Goal: Information Seeking & Learning: Learn about a topic

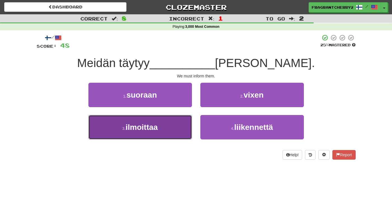
click at [181, 131] on button "3 . ilmoittaa" at bounding box center [140, 127] width 104 height 24
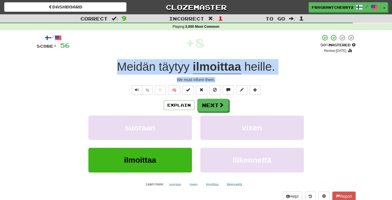
drag, startPoint x: 219, startPoint y: 79, endPoint x: 113, endPoint y: 71, distance: 107.0
click at [113, 71] on div "/ Score: 56 + 8 50 % Mastered Review: 2025-09-29 Meidän täytyy ilmoittaa heille…" at bounding box center [196, 122] width 319 height 176
copy div "Meidän täytyy ilmoittaa heille . We must inform them."
click at [168, 104] on button "Explain" at bounding box center [179, 105] width 31 height 10
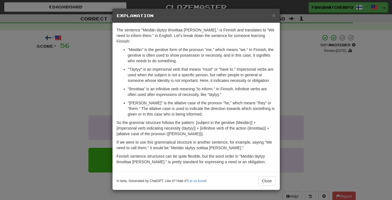
click at [86, 103] on div "× Explanation The sentence "Meidän täytyy ilmoittaa heille." is Finnish and tra…" at bounding box center [196, 100] width 392 height 200
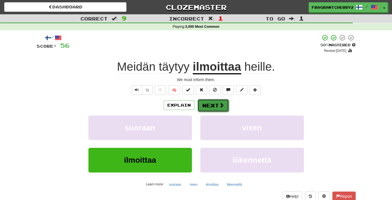
click at [207, 107] on button "Next" at bounding box center [213, 105] width 31 height 13
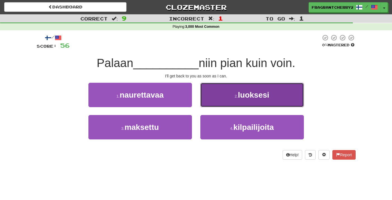
click at [236, 96] on small "2 ." at bounding box center [236, 96] width 3 height 4
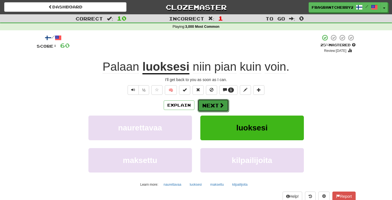
click at [208, 107] on button "Next" at bounding box center [213, 105] width 31 height 13
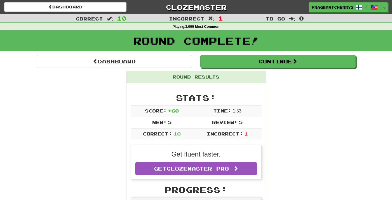
click at [229, 54] on div "Round Complete!" at bounding box center [196, 42] width 392 height 25
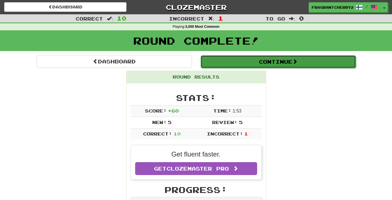
click at [230, 59] on button "Continue" at bounding box center [278, 61] width 155 height 13
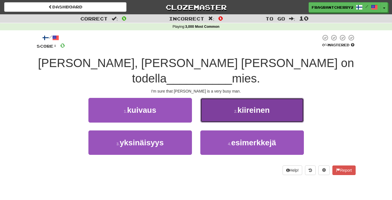
click at [205, 100] on button "2 . kiireinen" at bounding box center [252, 110] width 104 height 24
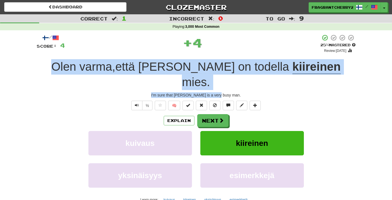
drag, startPoint x: 232, startPoint y: 80, endPoint x: 64, endPoint y: 67, distance: 169.0
click at [64, 67] on div "/ Score: 4 + 4 25 % Mastered Review: 2025-09-20 Olen varma , että Tom on todell…" at bounding box center [196, 129] width 319 height 191
copy div "Olen varma , että Tom on todella kiireinen mies . I'm sure that Tom is a very b…"
click at [209, 114] on button "Next" at bounding box center [213, 120] width 31 height 13
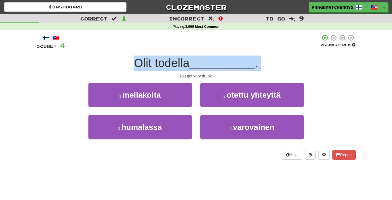
click at [139, 62] on span "Olit todella" at bounding box center [161, 62] width 55 height 13
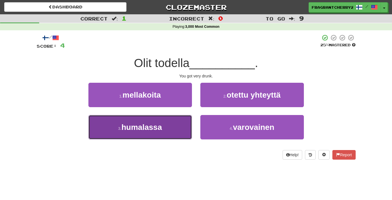
click at [186, 130] on button "3 . humalassa" at bounding box center [140, 127] width 104 height 24
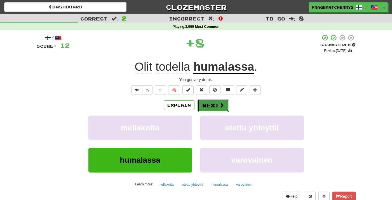
click at [211, 109] on button "Next" at bounding box center [213, 105] width 31 height 13
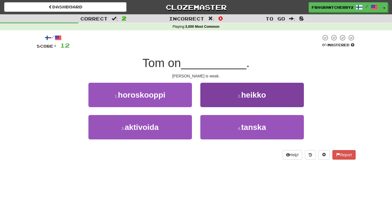
scroll to position [1, 0]
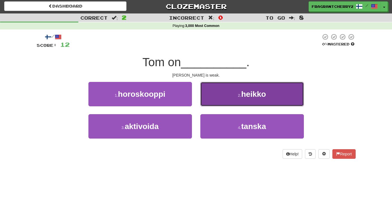
click at [214, 100] on button "2 . heikko" at bounding box center [252, 94] width 104 height 24
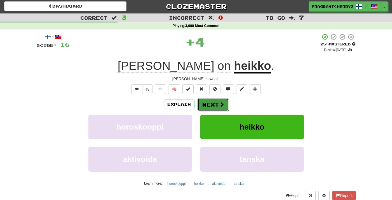
click at [209, 104] on button "Next" at bounding box center [213, 104] width 31 height 13
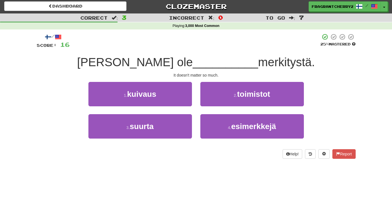
click at [184, 143] on div "3 . suurta" at bounding box center [140, 130] width 112 height 32
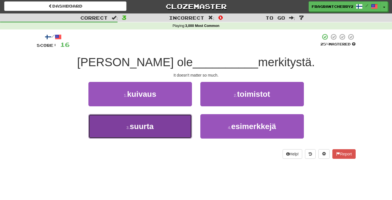
click at [184, 137] on button "3 . suurta" at bounding box center [140, 126] width 104 height 24
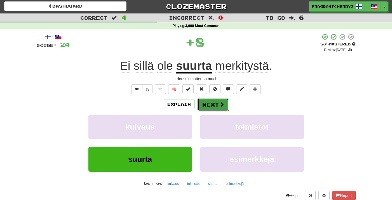
click at [207, 109] on button "Next" at bounding box center [213, 104] width 31 height 13
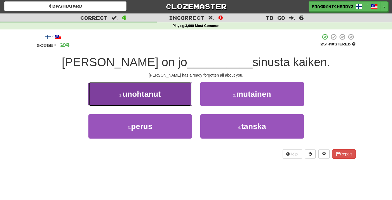
click at [167, 99] on button "1 . unohtanut" at bounding box center [140, 94] width 104 height 24
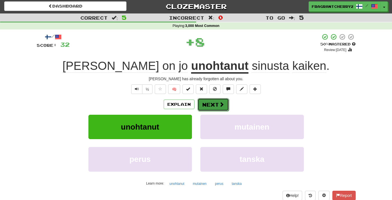
click at [202, 103] on button "Next" at bounding box center [213, 104] width 31 height 13
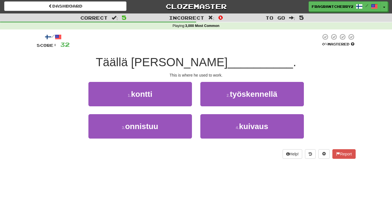
click at [189, 55] on div "Täällä hän tapasi __________ ." at bounding box center [196, 62] width 319 height 15
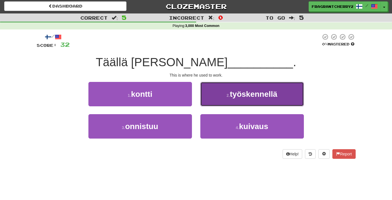
click at [219, 99] on button "2 . työskennellä" at bounding box center [252, 94] width 104 height 24
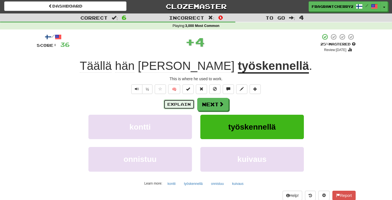
click at [176, 106] on button "Explain" at bounding box center [179, 104] width 31 height 10
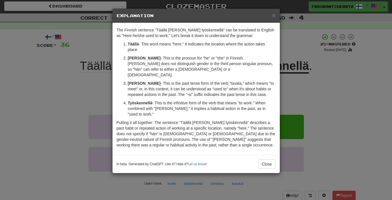
click at [90, 92] on div "× Explanation The Finnish sentence "Täällä hän tapasi työskennellä" can be tran…" at bounding box center [196, 100] width 392 height 200
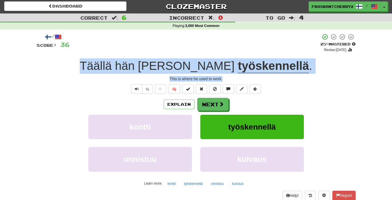
drag, startPoint x: 221, startPoint y: 80, endPoint x: 113, endPoint y: 73, distance: 108.8
click at [113, 73] on div "/ Score: 36 + 4 25 % Mastered Review: 2025-09-20 Täällä hän tapasi työskennellä…" at bounding box center [196, 121] width 319 height 176
copy div "Täällä hän tapasi työskennellä . This is where he used to work."
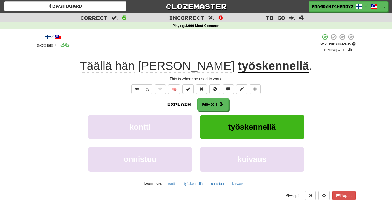
click at [142, 46] on div "+ 4" at bounding box center [195, 42] width 251 height 19
click at [217, 106] on button "Next" at bounding box center [213, 104] width 31 height 13
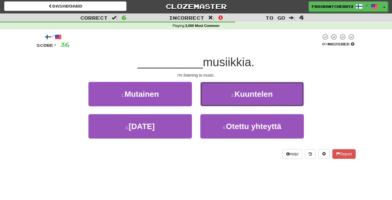
click at [217, 106] on button "2 . Kuuntelen" at bounding box center [252, 94] width 104 height 24
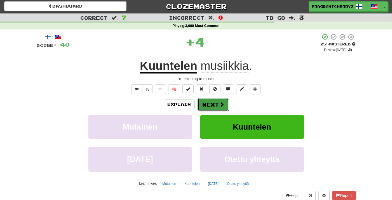
click at [211, 104] on button "Next" at bounding box center [213, 104] width 31 height 13
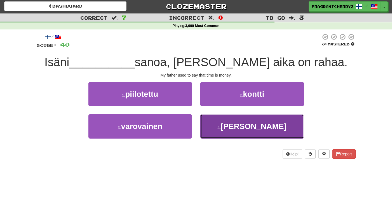
click at [239, 122] on button "4 . tapasi" at bounding box center [252, 126] width 104 height 24
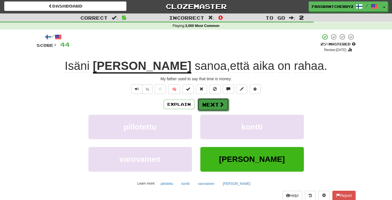
click at [212, 106] on button "Next" at bounding box center [213, 104] width 31 height 13
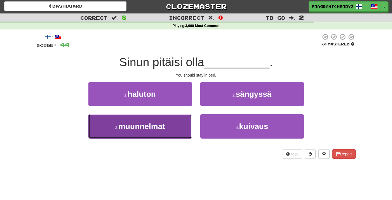
click at [169, 117] on button "3 . muunnelmat" at bounding box center [140, 126] width 104 height 24
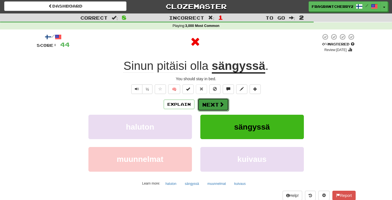
click at [207, 109] on button "Next" at bounding box center [213, 104] width 31 height 13
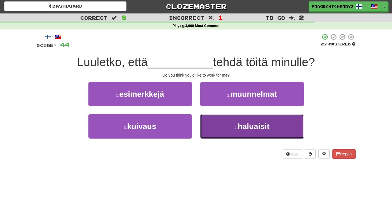
click at [213, 130] on button "4 . haluaisit" at bounding box center [252, 126] width 104 height 24
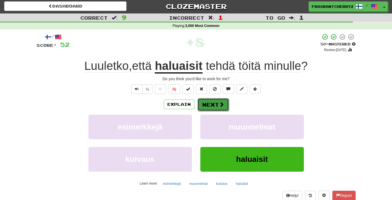
click at [209, 107] on button "Next" at bounding box center [213, 104] width 31 height 13
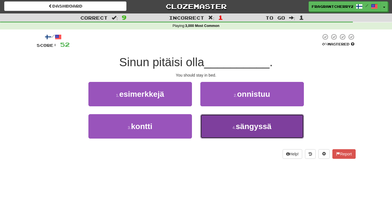
click at [228, 130] on button "4 . sängyssä" at bounding box center [252, 126] width 104 height 24
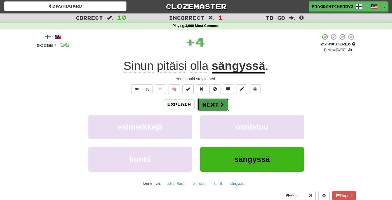
click at [213, 108] on button "Next" at bounding box center [213, 104] width 31 height 13
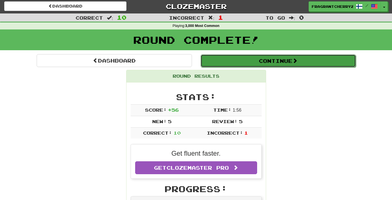
click at [232, 59] on button "Continue" at bounding box center [278, 60] width 155 height 13
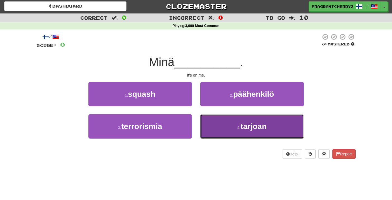
click at [222, 126] on button "4 . tarjoan" at bounding box center [252, 126] width 104 height 24
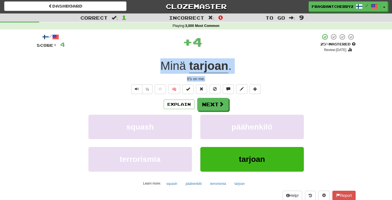
drag, startPoint x: 209, startPoint y: 78, endPoint x: 162, endPoint y: 67, distance: 49.0
click at [162, 67] on div "/ Score: 4 + 4 25 % Mastered Review: 2025-09-20 Minä tarjoan . It's on me. ½ 🧠 …" at bounding box center [196, 121] width 319 height 176
copy div "Minä tarjoan . It's on me."
click at [191, 103] on button "Explain" at bounding box center [179, 104] width 31 height 10
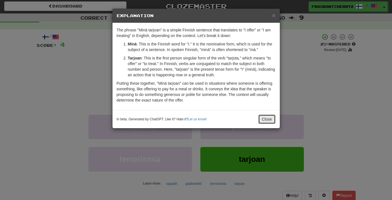
click at [270, 120] on button "Close" at bounding box center [266, 119] width 17 height 10
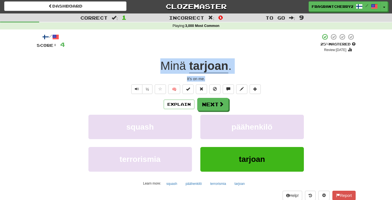
drag, startPoint x: 208, startPoint y: 81, endPoint x: 162, endPoint y: 68, distance: 47.9
click at [162, 68] on div "/ Score: 4 + 4 25 % Mastered Review: 2025-09-20 Minä tarjoan . It's on me. ½ 🧠 …" at bounding box center [196, 121] width 319 height 176
click at [182, 102] on button "Explain" at bounding box center [179, 104] width 31 height 10
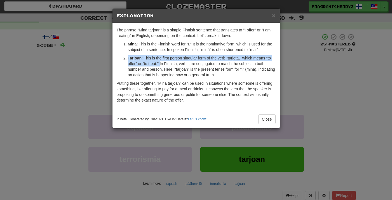
drag, startPoint x: 128, startPoint y: 58, endPoint x: 161, endPoint y: 65, distance: 33.1
click at [161, 65] on p "Tarjoan : This is the first person singular form of the verb "tarjota," which m…" at bounding box center [202, 66] width 148 height 22
copy p "Tarjoan : This is the first person singular form of the verb "tarjota," which m…"
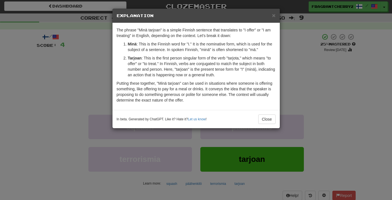
click at [94, 159] on div "× Explanation The phrase "Minä tarjoan" is a simple Finnish sentence that trans…" at bounding box center [196, 100] width 392 height 200
click at [86, 89] on div "× Explanation The phrase "Minä tarjoan" is a simple Finnish sentence that trans…" at bounding box center [196, 100] width 392 height 200
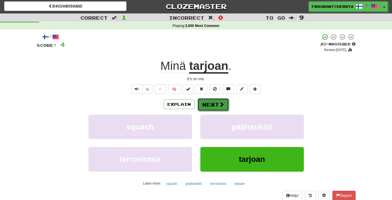
click at [210, 107] on button "Next" at bounding box center [213, 104] width 31 height 13
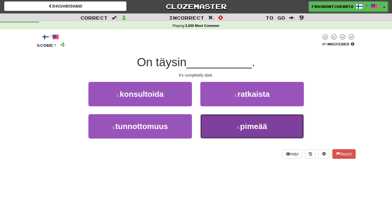
click at [223, 120] on button "4 . pimeää" at bounding box center [252, 126] width 104 height 24
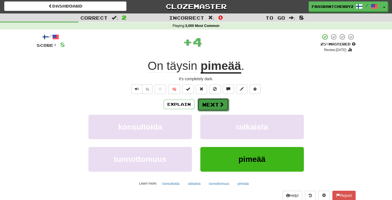
click at [206, 106] on button "Next" at bounding box center [213, 104] width 31 height 13
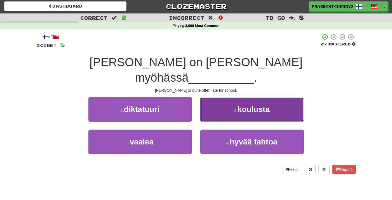
click at [210, 100] on button "2 . koulusta" at bounding box center [252, 109] width 104 height 24
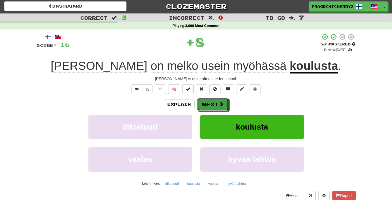
click at [210, 100] on button "Next" at bounding box center [212, 104] width 31 height 13
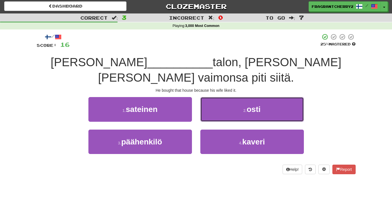
click at [210, 100] on button "2 . osti" at bounding box center [252, 109] width 104 height 24
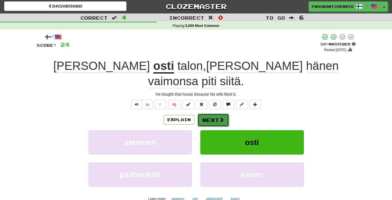
click at [207, 113] on button "Next" at bounding box center [213, 119] width 31 height 13
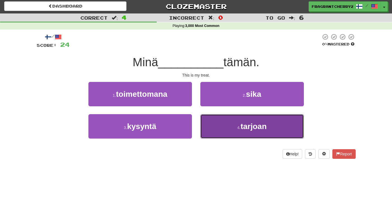
click at [210, 132] on button "4 . tarjoan" at bounding box center [252, 126] width 104 height 24
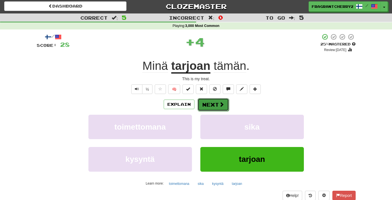
click at [209, 106] on button "Next" at bounding box center [213, 104] width 31 height 13
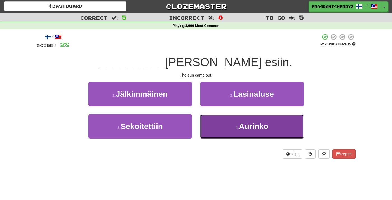
click at [224, 127] on button "4 . Aurinko" at bounding box center [252, 126] width 104 height 24
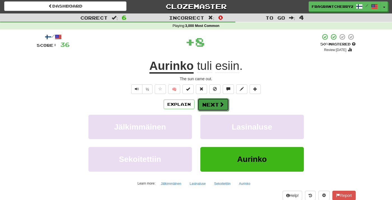
click at [207, 109] on button "Next" at bounding box center [213, 104] width 31 height 13
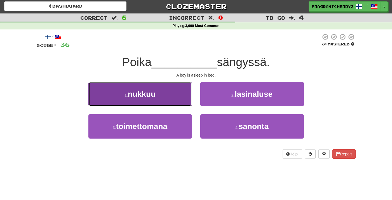
click at [177, 93] on button "1 . nukkuu" at bounding box center [140, 94] width 104 height 24
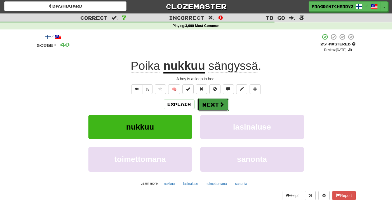
click at [221, 109] on button "Next" at bounding box center [213, 104] width 31 height 13
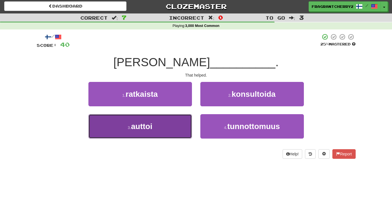
click at [178, 130] on button "3 . auttoi" at bounding box center [140, 126] width 104 height 24
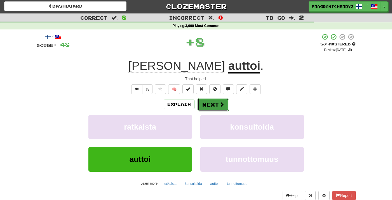
click at [204, 103] on button "Next" at bounding box center [213, 104] width 31 height 13
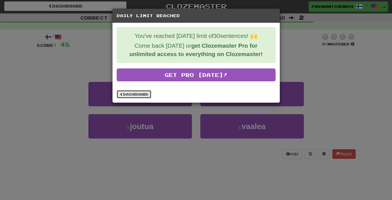
click at [143, 95] on link "Dashboard" at bounding box center [134, 94] width 35 height 8
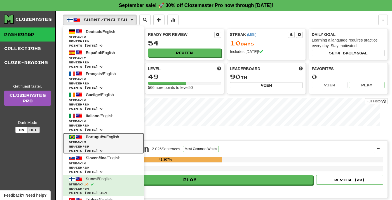
click at [98, 141] on span "Streak: 9" at bounding box center [103, 142] width 69 height 4
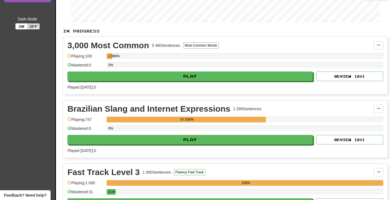
scroll to position [45, 0]
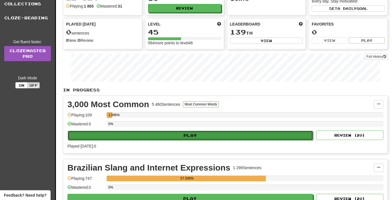
click at [157, 133] on button "Play" at bounding box center [191, 135] width 246 height 10
select select "**"
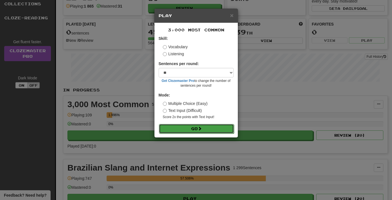
click at [172, 129] on button "Go" at bounding box center [196, 129] width 75 height 10
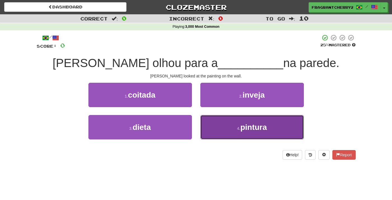
click at [242, 136] on button "4 . pintura" at bounding box center [252, 127] width 104 height 24
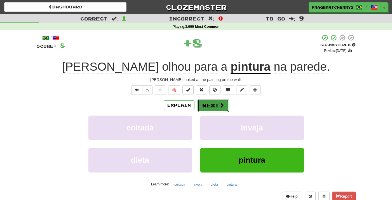
click at [211, 109] on button "Next" at bounding box center [213, 105] width 31 height 13
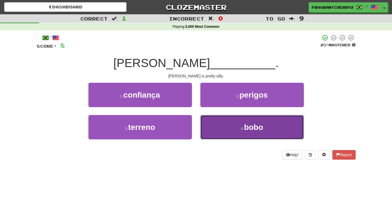
click at [215, 133] on button "4 . [PERSON_NAME]" at bounding box center [252, 127] width 104 height 24
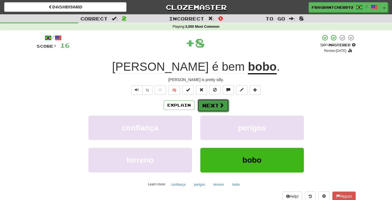
click at [212, 106] on button "Next" at bounding box center [213, 105] width 31 height 13
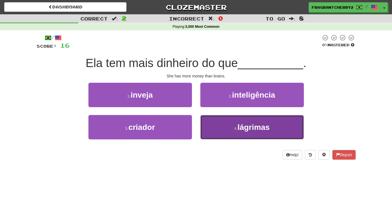
click at [211, 125] on button "4 . lágrimas" at bounding box center [252, 127] width 104 height 24
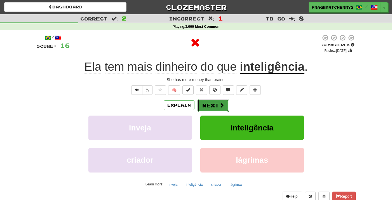
click at [212, 107] on button "Next" at bounding box center [213, 105] width 31 height 13
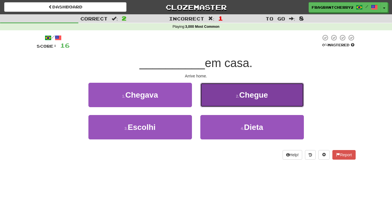
click at [212, 107] on button "2 . Chegue" at bounding box center [252, 95] width 104 height 24
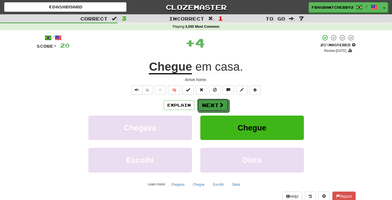
click at [212, 107] on button "Next" at bounding box center [212, 105] width 31 height 13
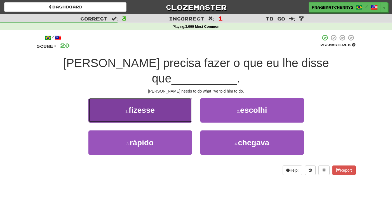
click at [190, 100] on button "1 . fizesse" at bounding box center [140, 110] width 104 height 24
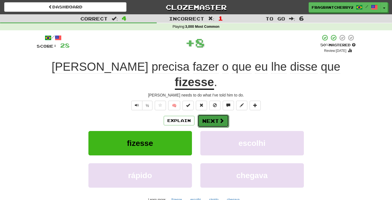
click at [209, 114] on button "Next" at bounding box center [213, 120] width 31 height 13
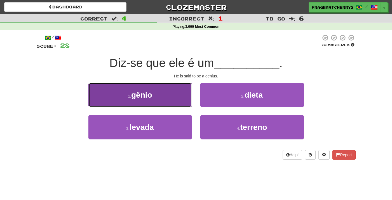
click at [172, 94] on button "1 . gênio" at bounding box center [140, 95] width 104 height 24
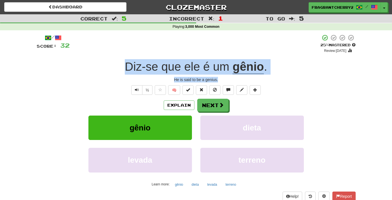
drag, startPoint x: 224, startPoint y: 80, endPoint x: 109, endPoint y: 71, distance: 115.4
click at [109, 71] on div "/ Score: 32 + 4 25 % Mastered Review: [DATE] Diz-se que ele é um gênio . He is …" at bounding box center [196, 122] width 319 height 176
copy div "Diz-se que ele é um gênio . He is said to be a genius."
click at [141, 89] on button "Text-to-speech controls" at bounding box center [136, 90] width 11 height 10
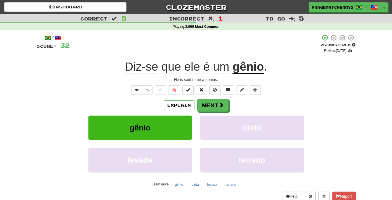
click at [99, 106] on div "Explain Next" at bounding box center [196, 105] width 319 height 13
click at [174, 108] on button "Explain" at bounding box center [179, 105] width 31 height 10
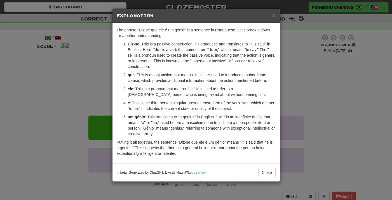
click at [90, 60] on div "× Explanation The phrase "Diz-se que ele é um gênio" is a sentence in Portugues…" at bounding box center [196, 100] width 392 height 200
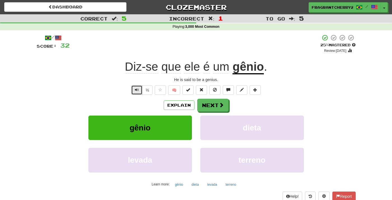
click at [137, 88] on span "Text-to-speech controls" at bounding box center [137, 90] width 4 height 4
click at [137, 91] on span "Text-to-speech controls" at bounding box center [137, 90] width 4 height 4
click at [140, 90] on button "Text-to-speech controls" at bounding box center [136, 90] width 11 height 10
click at [221, 106] on span at bounding box center [221, 104] width 5 height 5
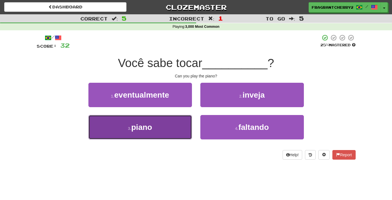
click at [161, 130] on button "3 . piano" at bounding box center [140, 127] width 104 height 24
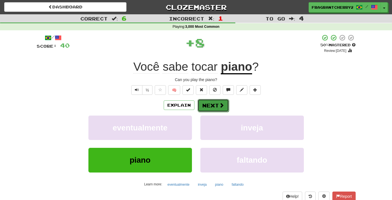
click at [208, 105] on button "Next" at bounding box center [213, 105] width 31 height 13
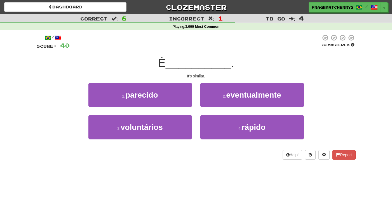
click at [185, 108] on div "1 . parecido" at bounding box center [140, 99] width 112 height 32
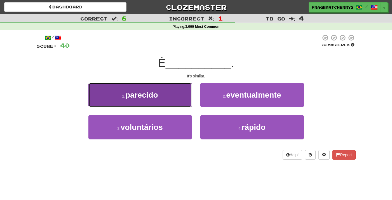
click at [185, 101] on button "1 . parecido" at bounding box center [140, 95] width 104 height 24
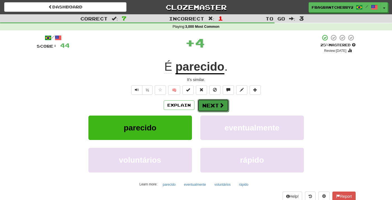
click at [208, 105] on button "Next" at bounding box center [213, 105] width 31 height 13
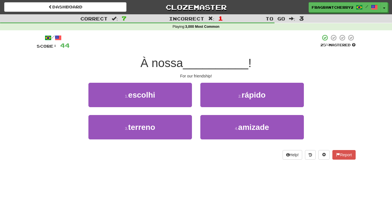
click at [244, 142] on div "4 . amizade" at bounding box center [252, 131] width 112 height 32
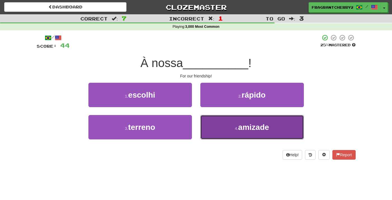
click at [244, 136] on button "4 . amizade" at bounding box center [252, 127] width 104 height 24
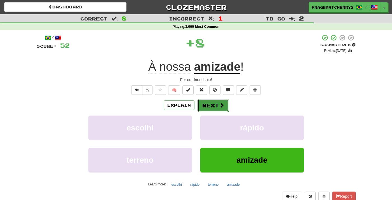
click at [214, 108] on button "Next" at bounding box center [213, 105] width 31 height 13
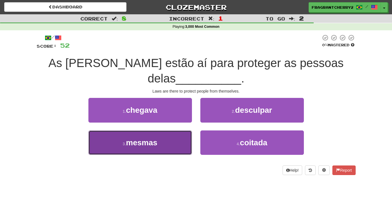
click at [138, 138] on span "mesmas" at bounding box center [141, 142] width 31 height 9
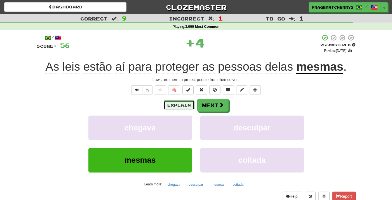
click at [182, 107] on button "Explain" at bounding box center [179, 105] width 31 height 10
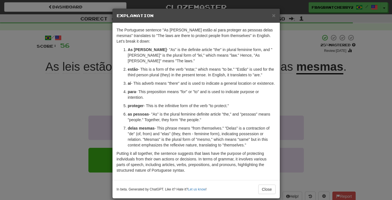
click at [102, 113] on div "× Explanation The Portuguese sentence "As [PERSON_NAME] estão aí para proteger …" at bounding box center [196, 100] width 392 height 200
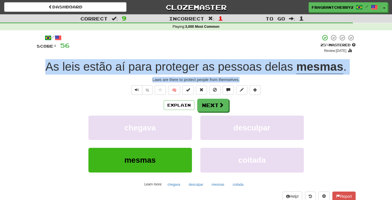
drag, startPoint x: 247, startPoint y: 80, endPoint x: 45, endPoint y: 69, distance: 203.2
click at [45, 69] on div "/ Score: 56 + 4 25 % Mastered Review: [DATE] As [PERSON_NAME] estão aí para pro…" at bounding box center [196, 122] width 319 height 176
copy div "As [PERSON_NAME] estão aí para proteger as pessoas delas mesmas . Laws are ther…"
click at [210, 106] on button "Next" at bounding box center [213, 105] width 31 height 13
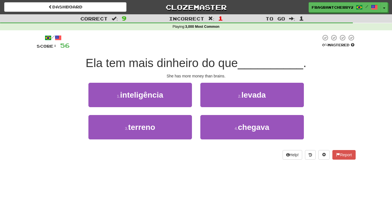
click at [202, 78] on div "She has more money than brains." at bounding box center [196, 76] width 319 height 6
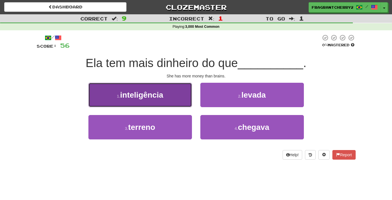
click at [169, 100] on button "1 . inteligência" at bounding box center [140, 95] width 104 height 24
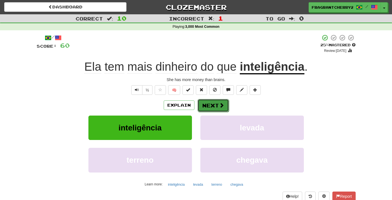
click at [210, 100] on button "Next" at bounding box center [213, 105] width 31 height 13
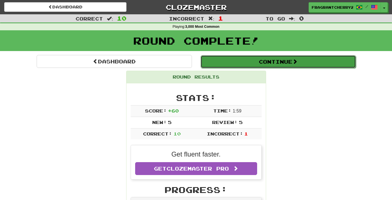
click at [238, 59] on button "Continue" at bounding box center [278, 61] width 155 height 13
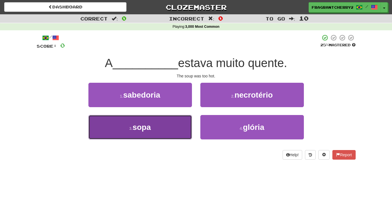
click at [175, 131] on button "3 . sopa" at bounding box center [140, 127] width 104 height 24
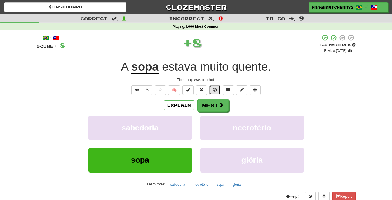
click at [211, 94] on button at bounding box center [214, 90] width 11 height 10
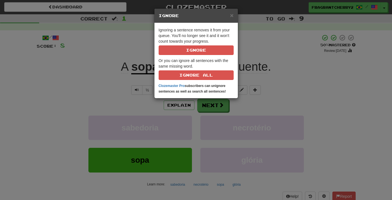
click at [276, 109] on div "× Ignore Ignoring a sentence removes it from your queue. You'll no longer see i…" at bounding box center [196, 100] width 392 height 200
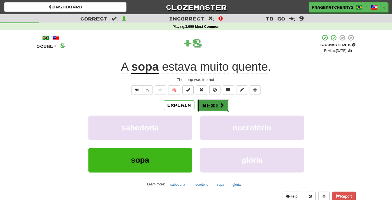
click at [211, 102] on button "Next" at bounding box center [213, 105] width 31 height 13
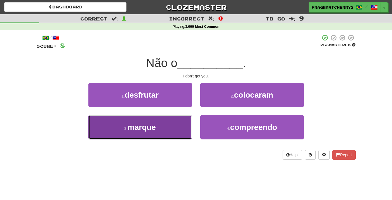
click at [177, 127] on button "3 . marque" at bounding box center [140, 127] width 104 height 24
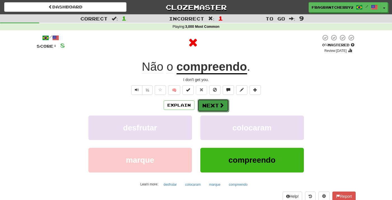
click at [221, 107] on span at bounding box center [221, 104] width 5 height 5
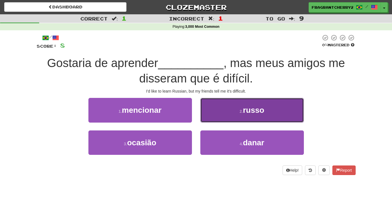
click at [248, 115] on button "2 . [PERSON_NAME]" at bounding box center [252, 110] width 104 height 24
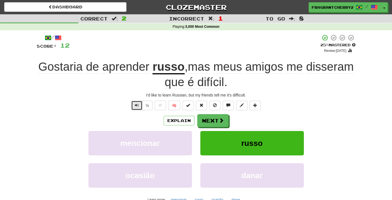
click at [139, 104] on span "Text-to-speech controls" at bounding box center [137, 105] width 4 height 4
click at [211, 121] on button "Next" at bounding box center [213, 120] width 31 height 13
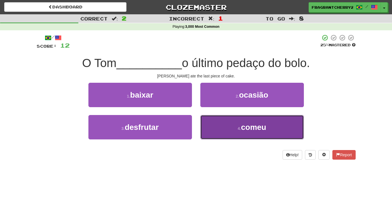
click at [224, 125] on button "4 . comeu" at bounding box center [252, 127] width 104 height 24
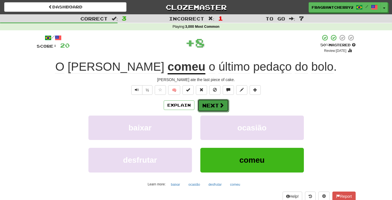
click at [209, 106] on button "Next" at bounding box center [213, 105] width 31 height 13
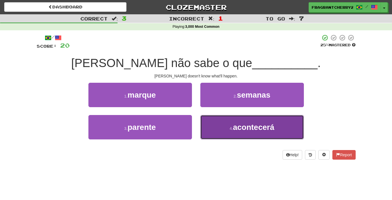
click at [218, 122] on button "4 . acontecerá" at bounding box center [252, 127] width 104 height 24
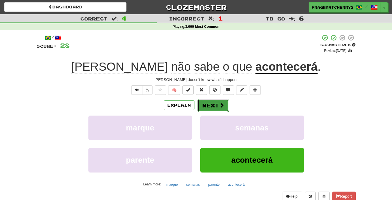
click at [209, 108] on button "Next" at bounding box center [213, 105] width 31 height 13
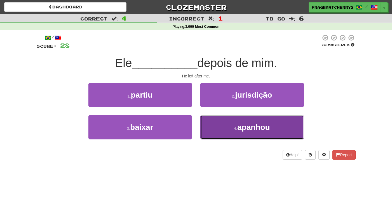
click at [219, 123] on button "4 . [GEOGRAPHIC_DATA]" at bounding box center [252, 127] width 104 height 24
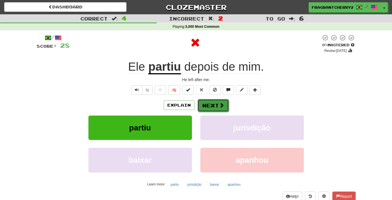
click at [204, 106] on button "Next" at bounding box center [213, 105] width 31 height 13
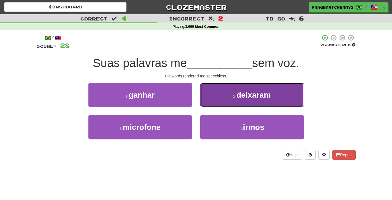
click at [212, 93] on button "2 . deixaram" at bounding box center [252, 95] width 104 height 24
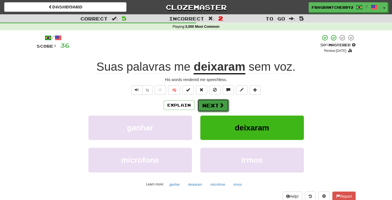
click at [208, 108] on button "Next" at bounding box center [213, 105] width 31 height 13
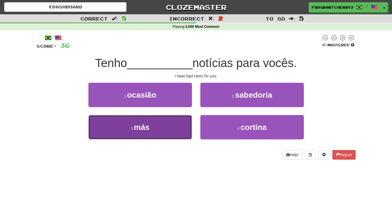
click at [186, 130] on button "3 . más" at bounding box center [140, 127] width 104 height 24
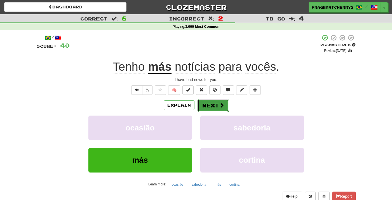
click at [204, 105] on button "Next" at bounding box center [213, 105] width 31 height 13
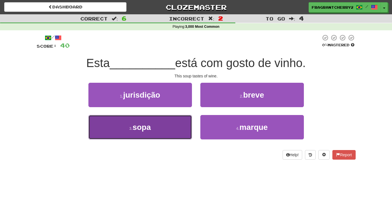
click at [172, 128] on button "3 . sopa" at bounding box center [140, 127] width 104 height 24
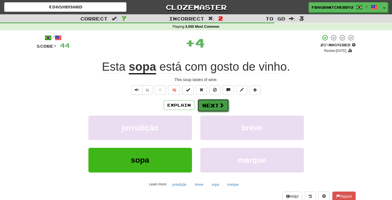
click at [205, 104] on button "Next" at bounding box center [213, 105] width 31 height 13
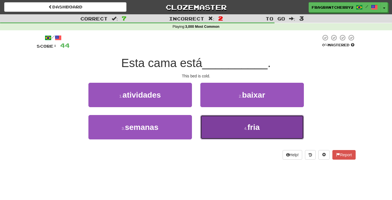
click at [219, 137] on button "4 . fria" at bounding box center [252, 127] width 104 height 24
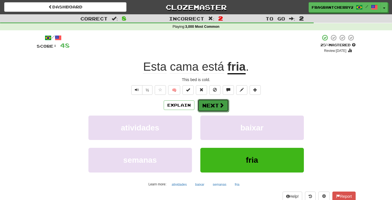
click at [214, 109] on button "Next" at bounding box center [213, 105] width 31 height 13
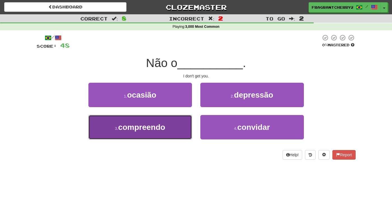
click at [179, 124] on button "3 . compreendo" at bounding box center [140, 127] width 104 height 24
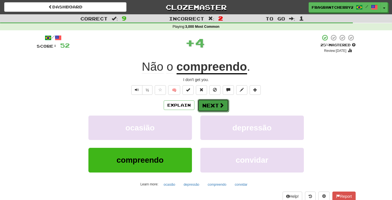
click at [211, 108] on button "Next" at bounding box center [213, 105] width 31 height 13
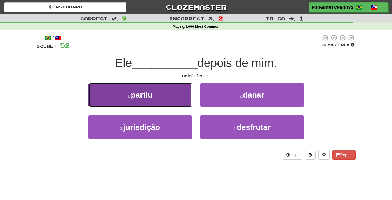
click at [158, 86] on button "1 . partiu" at bounding box center [140, 95] width 104 height 24
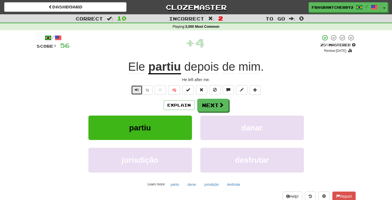
click at [139, 90] on button "Text-to-speech controls" at bounding box center [136, 90] width 11 height 10
click at [210, 108] on button "Next" at bounding box center [213, 105] width 31 height 13
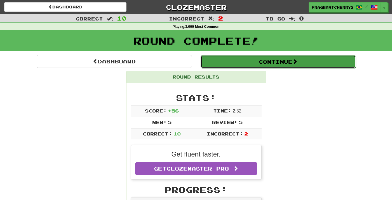
click at [230, 62] on button "Continue" at bounding box center [278, 61] width 155 height 13
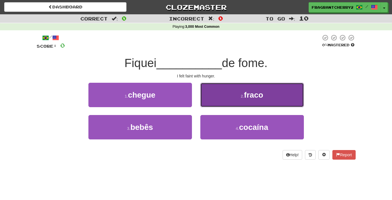
click at [212, 93] on button "2 . fraco" at bounding box center [252, 95] width 104 height 24
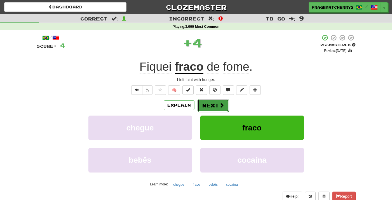
click at [208, 107] on button "Next" at bounding box center [213, 105] width 31 height 13
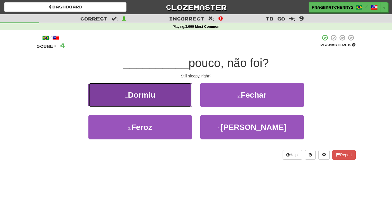
click at [184, 95] on button "1 . [GEOGRAPHIC_DATA]" at bounding box center [140, 95] width 104 height 24
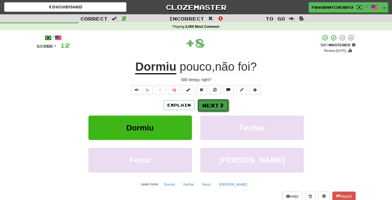
click at [211, 102] on button "Next" at bounding box center [213, 105] width 31 height 13
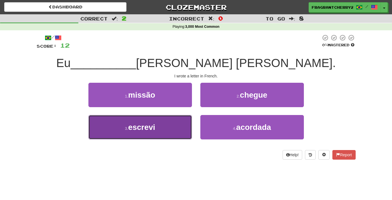
click at [186, 129] on button "3 . escrevi" at bounding box center [140, 127] width 104 height 24
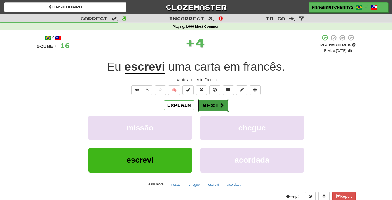
click at [199, 107] on button "Next" at bounding box center [213, 105] width 31 height 13
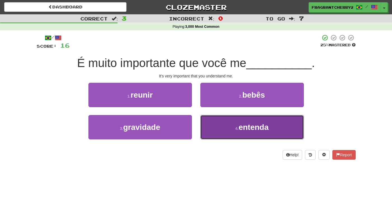
click at [221, 121] on button "4 . entenda" at bounding box center [252, 127] width 104 height 24
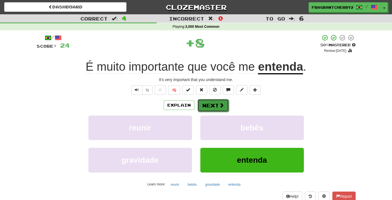
click at [209, 105] on button "Next" at bounding box center [213, 105] width 31 height 13
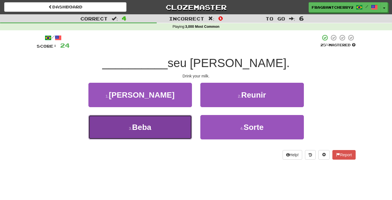
click at [173, 133] on button "3 . Beba" at bounding box center [140, 127] width 104 height 24
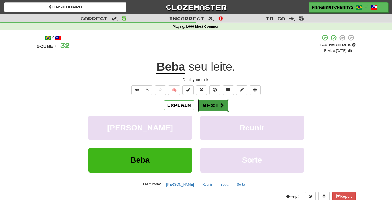
click at [208, 108] on button "Next" at bounding box center [213, 105] width 31 height 13
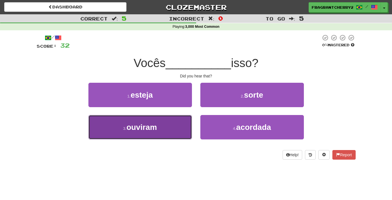
click at [178, 132] on button "3 . ouviram" at bounding box center [140, 127] width 104 height 24
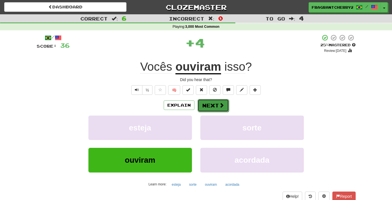
click at [212, 107] on button "Next" at bounding box center [213, 105] width 31 height 13
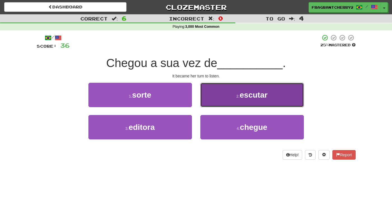
click at [214, 95] on button "2 . escutar" at bounding box center [252, 95] width 104 height 24
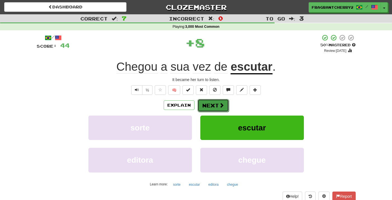
click at [207, 104] on button "Next" at bounding box center [213, 105] width 31 height 13
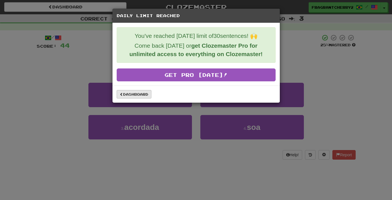
click at [127, 90] on div "Dashboard" at bounding box center [196, 93] width 167 height 17
click at [130, 94] on link "Dashboard" at bounding box center [134, 94] width 35 height 8
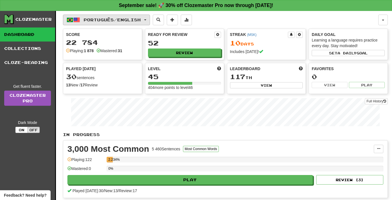
click at [121, 18] on span "Português / English" at bounding box center [112, 19] width 57 height 5
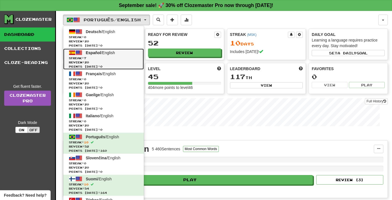
click at [110, 53] on span "Español / English" at bounding box center [100, 52] width 29 height 4
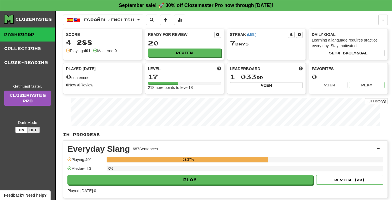
scroll to position [81, 0]
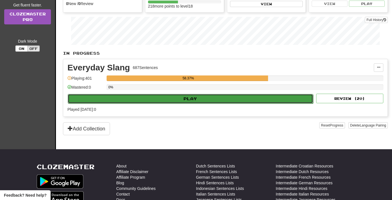
click at [190, 94] on button "Play" at bounding box center [191, 99] width 246 height 10
select select "**"
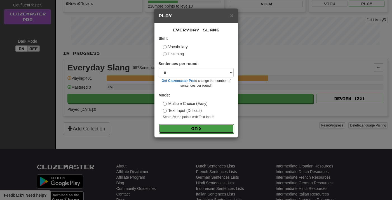
click at [188, 126] on button "Go" at bounding box center [196, 129] width 75 height 10
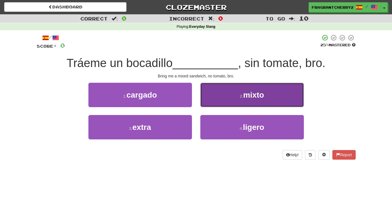
click at [218, 103] on button "2 . mixto" at bounding box center [252, 95] width 104 height 24
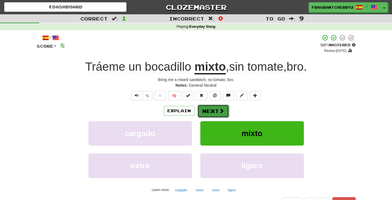
click at [207, 111] on button "Next" at bounding box center [213, 110] width 31 height 13
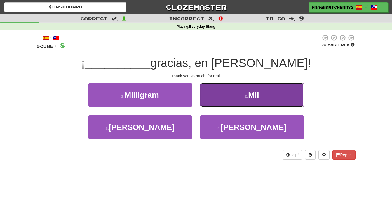
click at [225, 96] on button "2 . Mil" at bounding box center [252, 95] width 104 height 24
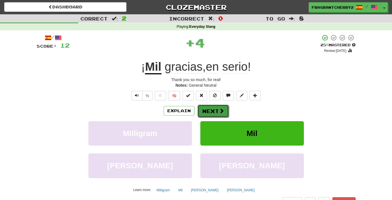
click at [212, 107] on button "Next" at bounding box center [213, 110] width 31 height 13
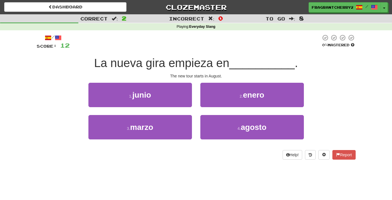
click at [235, 115] on div "2 . enero" at bounding box center [252, 99] width 112 height 32
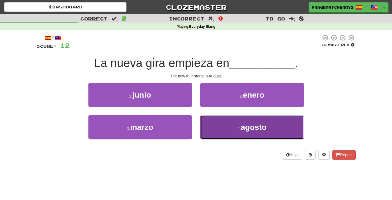
click at [235, 119] on button "4 . agosto" at bounding box center [252, 127] width 104 height 24
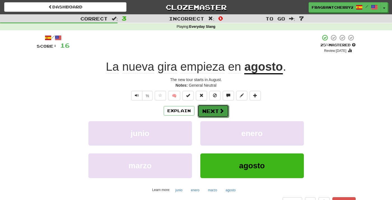
click at [205, 114] on button "Next" at bounding box center [213, 110] width 31 height 13
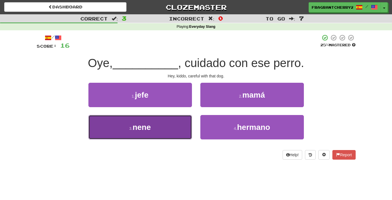
click at [158, 138] on button "3 . nene" at bounding box center [140, 127] width 104 height 24
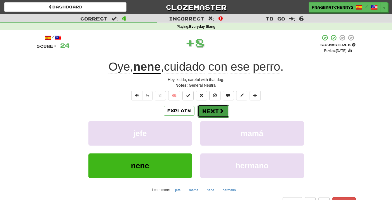
click at [215, 114] on button "Next" at bounding box center [213, 110] width 31 height 13
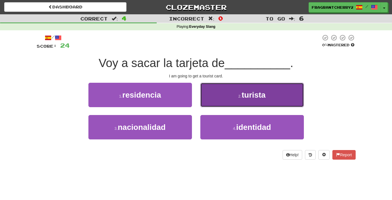
click at [217, 95] on button "2 . turista" at bounding box center [252, 95] width 104 height 24
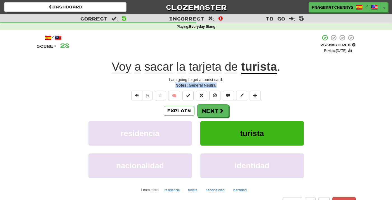
drag, startPoint x: 218, startPoint y: 86, endPoint x: 113, endPoint y: 67, distance: 106.6
click at [113, 67] on div "/ Score: 28 + 4 25 % Mastered Review: 2025-09-20 Voy a sacar la tarjeta de turi…" at bounding box center [196, 120] width 319 height 172
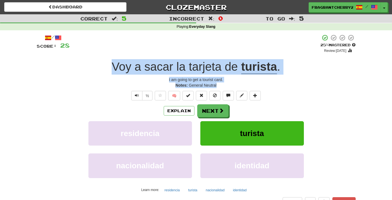
copy div "Voy a sacar la tarjeta de turista . I am going to get a tourist card. Notes: Ge…"
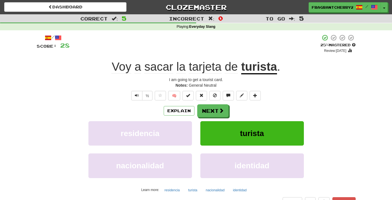
click at [217, 47] on div "+ 4" at bounding box center [195, 43] width 251 height 19
click at [212, 114] on button "Next" at bounding box center [213, 110] width 31 height 13
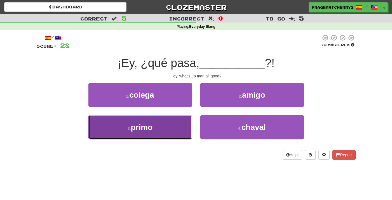
click at [182, 124] on button "3 . primo" at bounding box center [140, 127] width 104 height 24
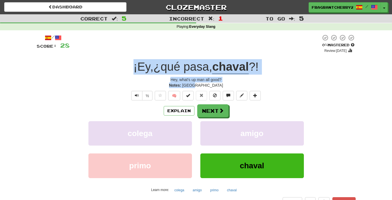
drag, startPoint x: 209, startPoint y: 86, endPoint x: 131, endPoint y: 71, distance: 79.6
click at [131, 71] on div "/ Score: 28 0 % Mastered Review: 2025-09-19 ¡Ey , ¿qué pasa , chaval ?! Hey, wh…" at bounding box center [196, 120] width 319 height 172
copy div "¡Ey , ¿qué pasa , chaval ?! Hey, what's up man all good? Notes: Spain"
click at [188, 111] on button "Explain" at bounding box center [179, 111] width 31 height 10
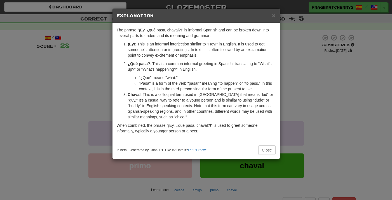
click at [100, 97] on div "× Explanation The phrase "¡Ey, ¿qué pasa, chaval?!" is informal Spanish and can…" at bounding box center [196, 100] width 392 height 200
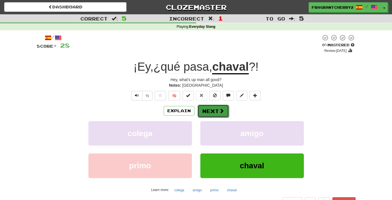
click at [213, 111] on button "Next" at bounding box center [213, 110] width 31 height 13
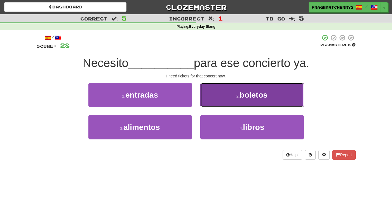
click at [214, 97] on button "2 . boletos" at bounding box center [252, 95] width 104 height 24
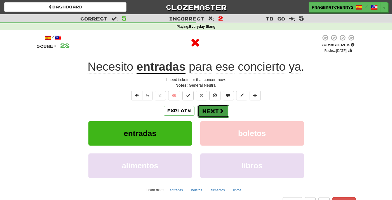
click at [211, 114] on button "Next" at bounding box center [213, 110] width 31 height 13
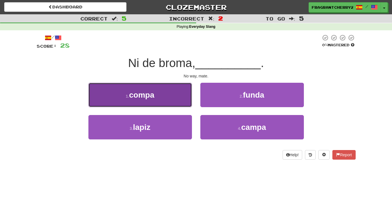
click at [175, 102] on button "1 . compa" at bounding box center [140, 95] width 104 height 24
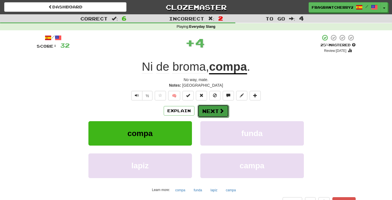
click at [216, 116] on button "Next" at bounding box center [213, 110] width 31 height 13
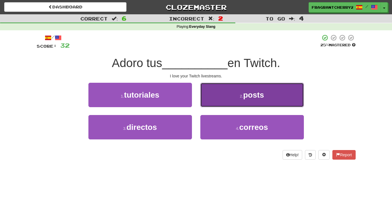
click at [219, 89] on button "2 . posts" at bounding box center [252, 95] width 104 height 24
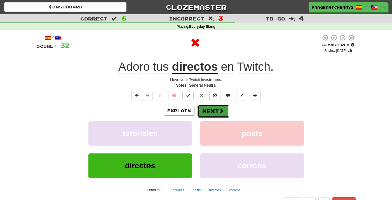
click at [213, 112] on button "Next" at bounding box center [213, 110] width 31 height 13
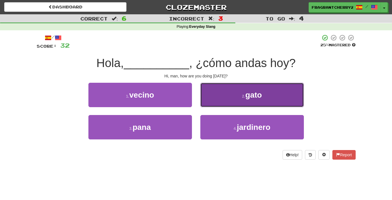
click at [220, 104] on button "2 . gato" at bounding box center [252, 95] width 104 height 24
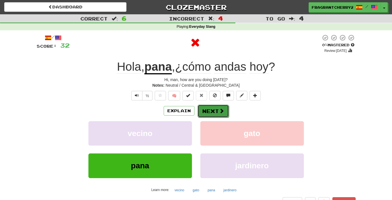
click at [214, 111] on button "Next" at bounding box center [213, 110] width 31 height 13
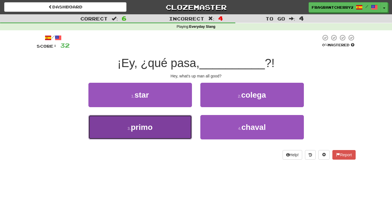
click at [184, 130] on button "3 . primo" at bounding box center [140, 127] width 104 height 24
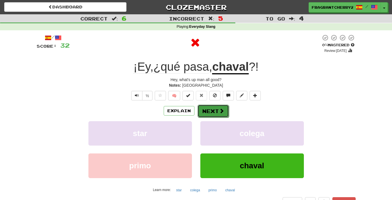
click at [214, 113] on button "Next" at bounding box center [213, 110] width 31 height 13
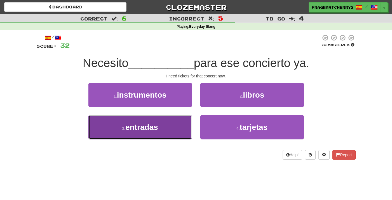
click at [177, 133] on button "3 . entradas" at bounding box center [140, 127] width 104 height 24
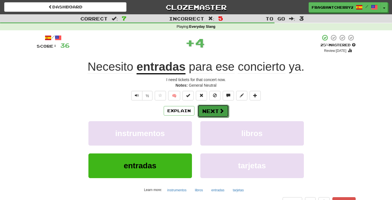
click at [215, 106] on button "Next" at bounding box center [213, 110] width 31 height 13
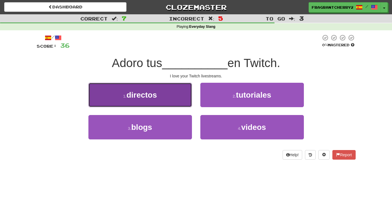
click at [181, 102] on button "1 . directos" at bounding box center [140, 95] width 104 height 24
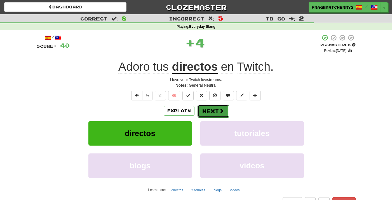
click at [212, 115] on button "Next" at bounding box center [213, 110] width 31 height 13
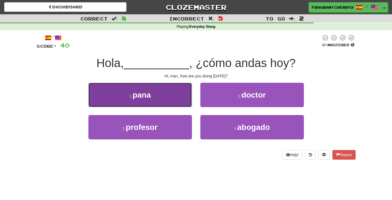
click at [165, 105] on button "1 . pana" at bounding box center [140, 95] width 104 height 24
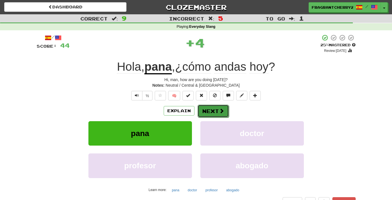
click at [208, 113] on button "Next" at bounding box center [213, 110] width 31 height 13
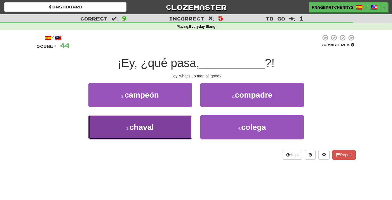
click at [176, 130] on button "3 . chaval" at bounding box center [140, 127] width 104 height 24
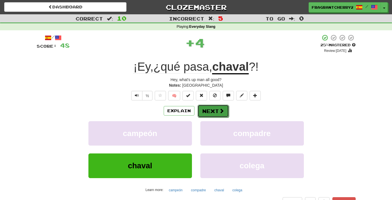
click at [211, 111] on button "Next" at bounding box center [213, 110] width 31 height 13
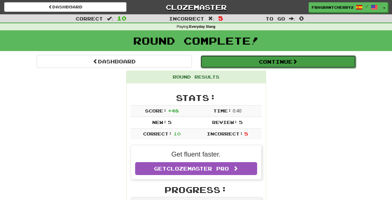
click at [239, 65] on button "Continue" at bounding box center [278, 61] width 155 height 13
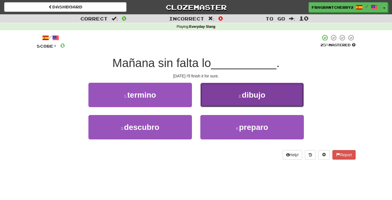
click at [250, 94] on span "dibujo" at bounding box center [254, 94] width 24 height 9
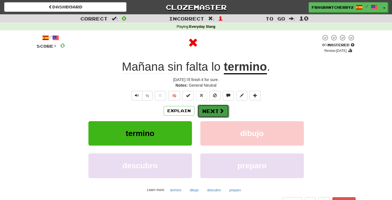
click at [219, 111] on span at bounding box center [221, 110] width 5 height 5
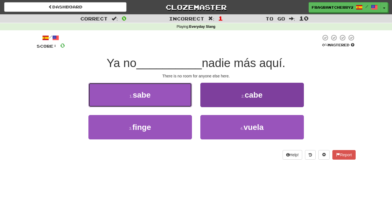
drag, startPoint x: 174, startPoint y: 94, endPoint x: 240, endPoint y: 99, distance: 65.7
click at [240, 99] on div "1 . sabe 2 . cabe" at bounding box center [196, 99] width 336 height 32
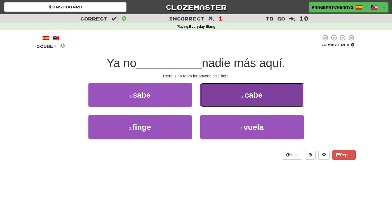
click at [240, 99] on button "2 . cabe" at bounding box center [252, 95] width 104 height 24
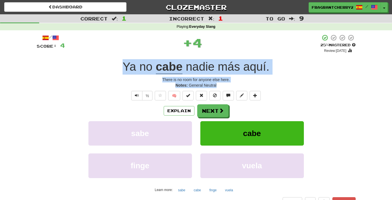
drag, startPoint x: 219, startPoint y: 84, endPoint x: 125, endPoint y: 68, distance: 95.2
click at [125, 68] on div "/ Score: 4 + 4 25 % Mastered Review: 2025-09-20 Ya no cabe nadie más aquí . The…" at bounding box center [196, 120] width 319 height 172
copy div "Ya no cabe nadie más aquí . There is no room for anyone else here. Notes: Gener…"
click at [182, 109] on button "Explain" at bounding box center [179, 111] width 31 height 10
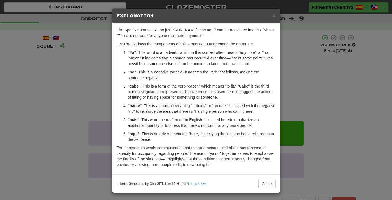
click at [112, 90] on div "× Explanation The Spanish phrase "Ya no cabe nadie más aquí" can be translated …" at bounding box center [196, 100] width 392 height 200
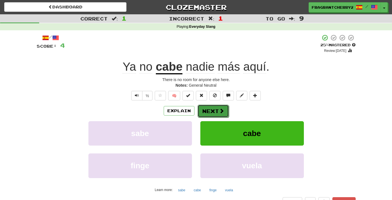
click at [219, 109] on span at bounding box center [221, 110] width 5 height 5
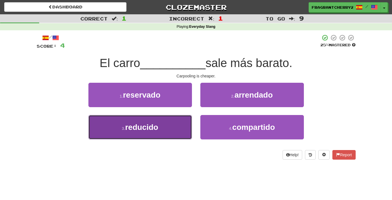
click at [185, 124] on button "3 . reducido" at bounding box center [140, 127] width 104 height 24
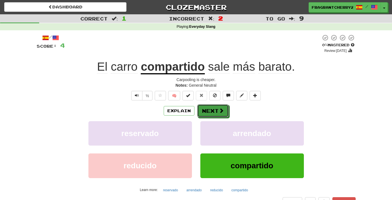
drag, startPoint x: 209, startPoint y: 112, endPoint x: 219, endPoint y: 82, distance: 31.7
click at [219, 82] on div "/ Score: 4 0 % Mastered Review: 2025-09-19 El carro compartido sale más barato …" at bounding box center [196, 120] width 319 height 172
click at [185, 109] on button "Explain" at bounding box center [179, 111] width 31 height 10
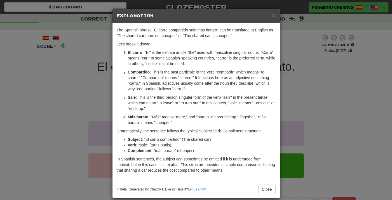
click at [111, 103] on div "× Explanation The Spanish phrase "El carro compartido sale más barato" can be t…" at bounding box center [196, 100] width 392 height 200
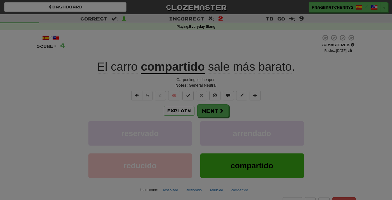
click at [103, 102] on div "× Explanation The Spanish phrase "El carro compartido sale más barato" can be t…" at bounding box center [196, 100] width 392 height 200
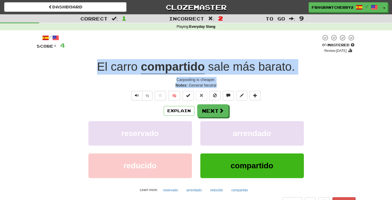
drag, startPoint x: 218, startPoint y: 85, endPoint x: 99, endPoint y: 69, distance: 119.9
click at [99, 69] on div "/ Score: 4 0 % Mastered Review: 2025-09-19 El carro compartido sale más barato …" at bounding box center [196, 120] width 319 height 172
copy div "El carro compartido sale más barato . Carpooling is cheaper. Notes: General Neu…"
click at [222, 111] on span at bounding box center [221, 110] width 5 height 5
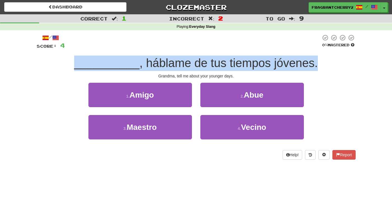
click at [174, 55] on div "/ Score: 4 0 % Mastered __________ , háblame de tus tiempos jóvenes. Grandma, t…" at bounding box center [196, 96] width 319 height 125
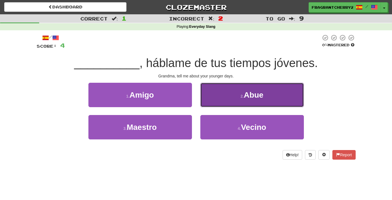
click at [226, 95] on button "2 . Abue" at bounding box center [252, 95] width 104 height 24
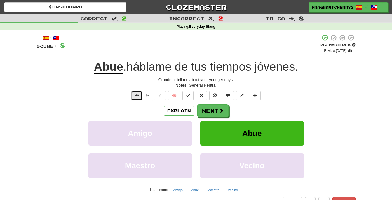
click at [133, 98] on button "Text-to-speech controls" at bounding box center [136, 96] width 11 height 10
click at [214, 111] on button "Next" at bounding box center [213, 110] width 31 height 13
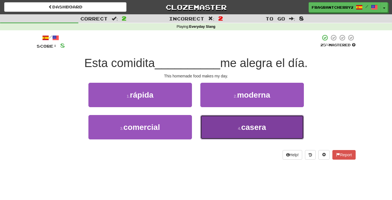
click at [212, 123] on button "4 . casera" at bounding box center [252, 127] width 104 height 24
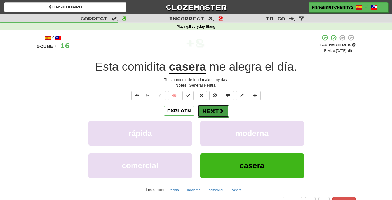
click at [205, 107] on button "Next" at bounding box center [213, 110] width 31 height 13
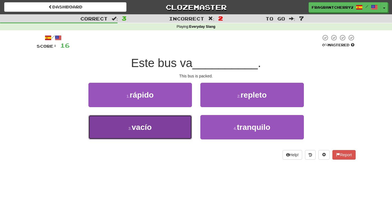
click at [171, 120] on button "3 . vacío" at bounding box center [140, 127] width 104 height 24
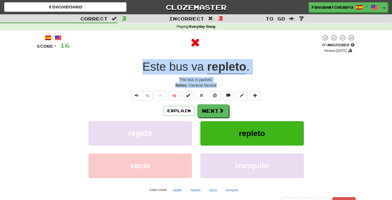
drag, startPoint x: 219, startPoint y: 87, endPoint x: 137, endPoint y: 69, distance: 83.9
click at [137, 69] on div "/ Score: 16 0 % Mastered Review: 2025-09-19 Este bus va repleto . This bus is p…" at bounding box center [196, 120] width 319 height 172
copy div "Este bus va repleto . This bus is packed. Notes: General Neutral"
click at [223, 111] on span at bounding box center [221, 110] width 5 height 5
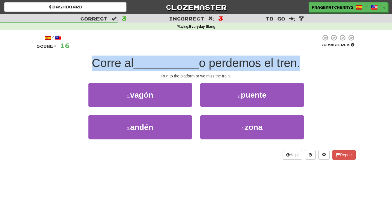
click at [169, 69] on span "__________" at bounding box center [167, 62] width 66 height 13
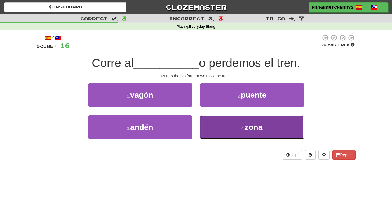
click at [211, 134] on button "4 . zona" at bounding box center [252, 127] width 104 height 24
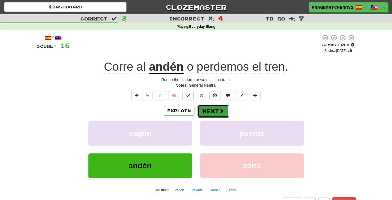
click at [212, 116] on button "Next" at bounding box center [213, 110] width 31 height 13
